Goal: Information Seeking & Learning: Learn about a topic

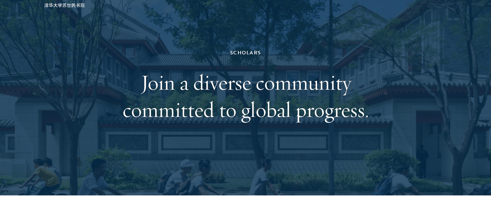
scroll to position [47, 0]
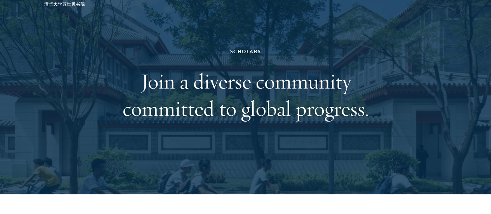
click at [114, 175] on div "Scholars Join a diverse community committed to global progress." at bounding box center [245, 84] width 445 height 219
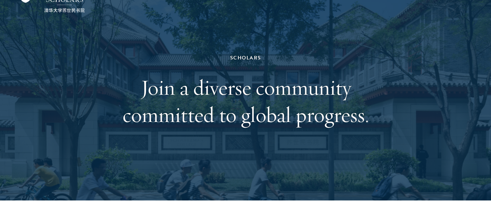
scroll to position [0, 0]
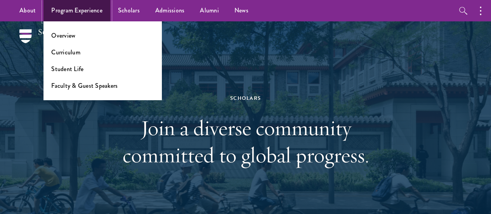
click at [68, 13] on link "Program Experience" at bounding box center [76, 10] width 67 height 21
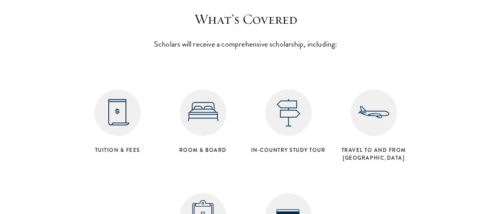
scroll to position [3092, 0]
